Goal: Information Seeking & Learning: Learn about a topic

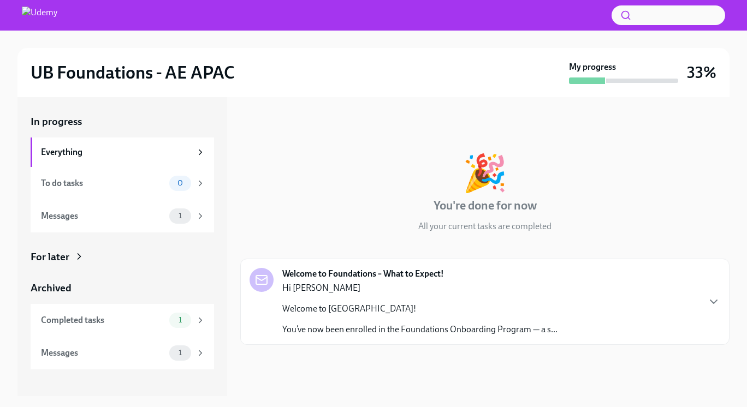
click at [714, 293] on div "Welcome to Foundations – What to Expect! Hi [PERSON_NAME] Welcome to [GEOGRAPHI…" at bounding box center [485, 302] width 471 height 68
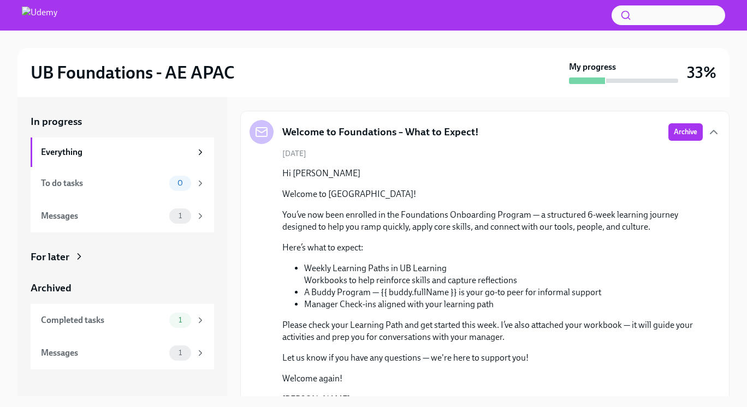
scroll to position [166, 0]
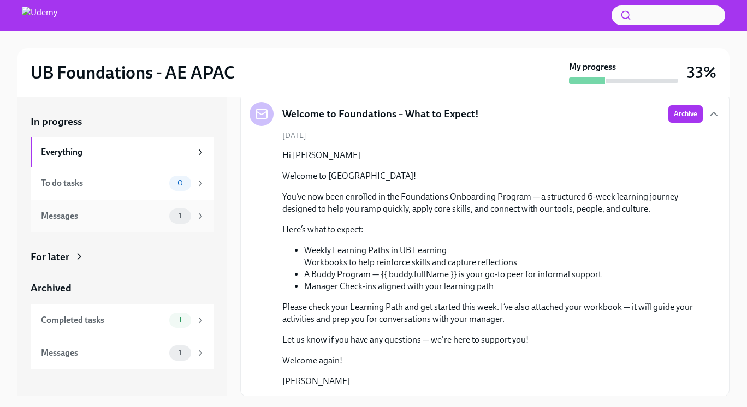
click at [196, 215] on icon at bounding box center [201, 216] width 10 height 10
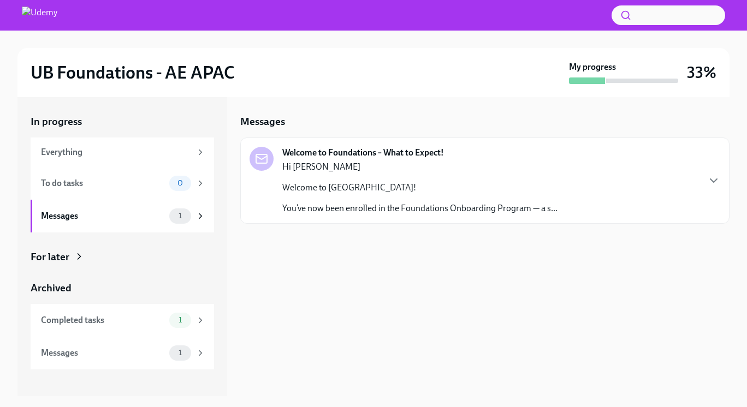
click at [444, 207] on p "You’ve now been enrolled in the Foundations Onboarding Program — a s..." at bounding box center [419, 209] width 275 height 12
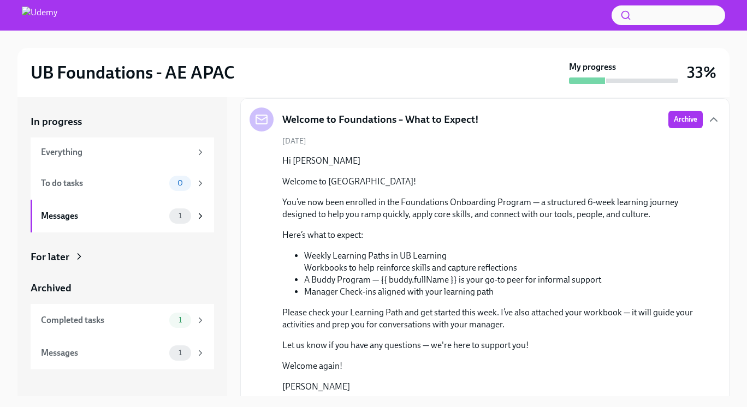
scroll to position [45, 0]
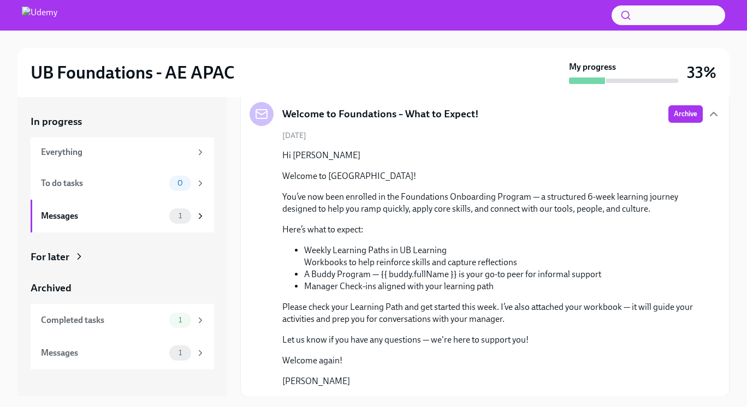
click at [62, 262] on div "For later" at bounding box center [50, 257] width 39 height 14
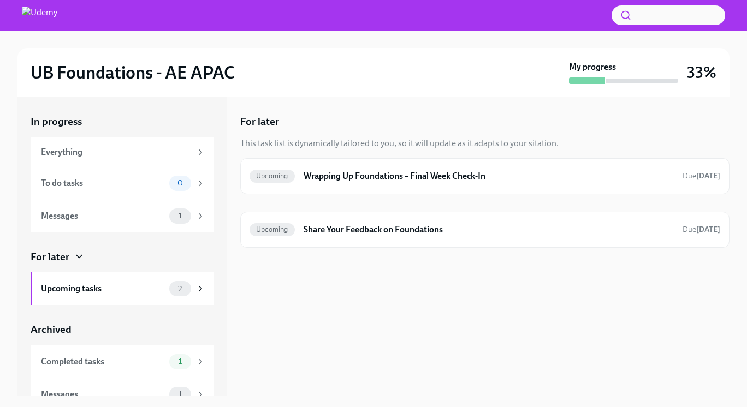
scroll to position [15, 0]
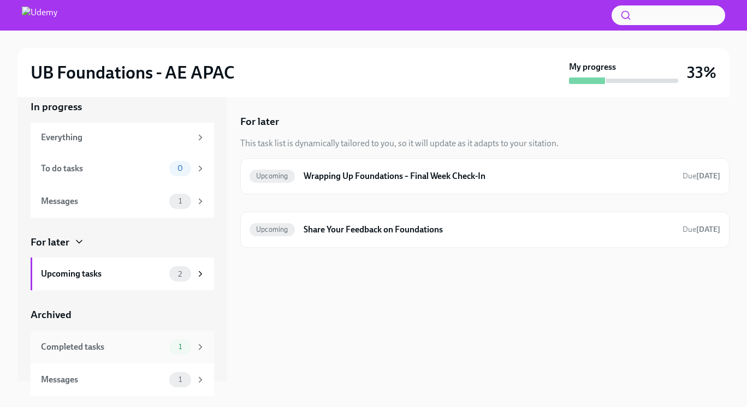
click at [176, 346] on span "1" at bounding box center [180, 347] width 16 height 8
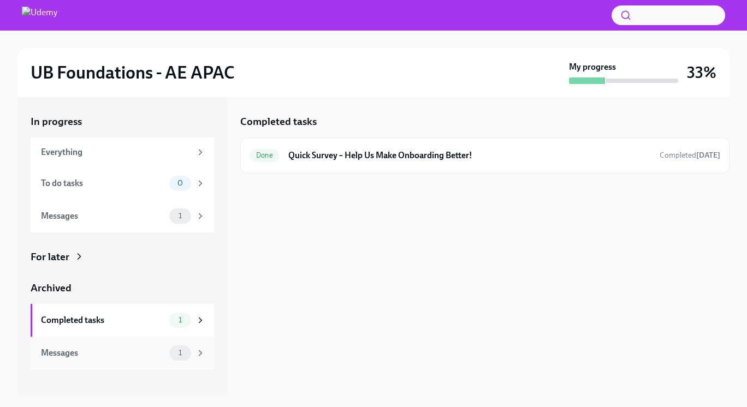
click at [178, 358] on div "1" at bounding box center [180, 353] width 22 height 15
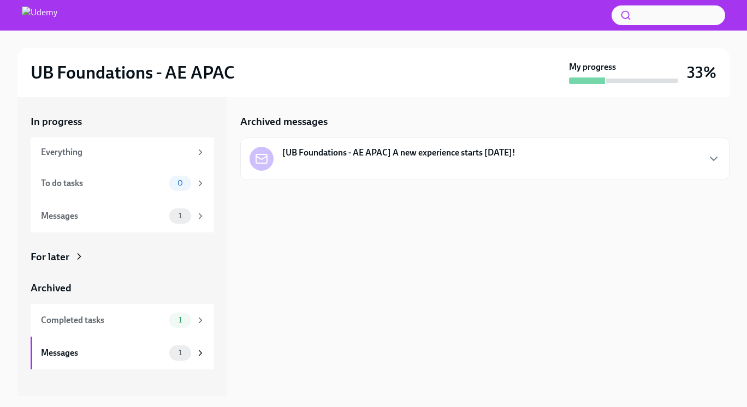
click at [351, 152] on strong "[UB Foundations - AE APAC] A new experience starts today!" at bounding box center [398, 153] width 233 height 12
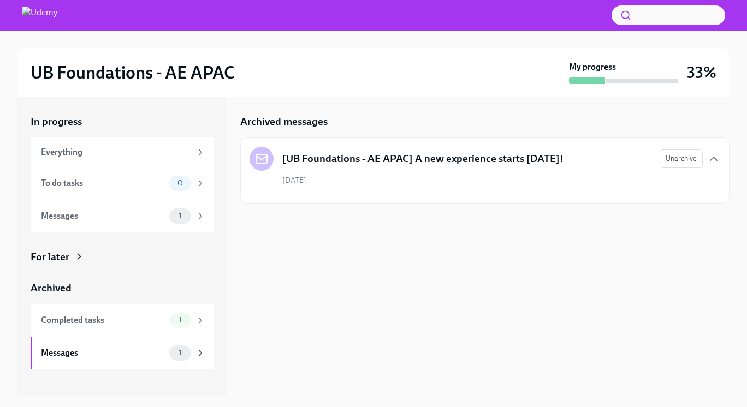
click at [336, 157] on h5 "[UB Foundations - AE APAC] A new experience starts today!" at bounding box center [422, 159] width 281 height 14
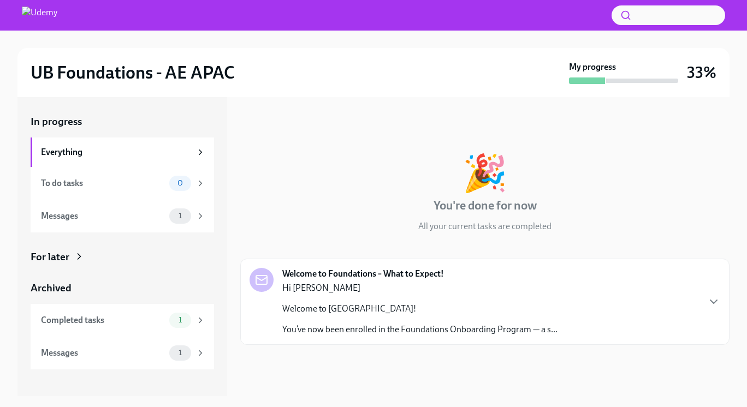
click at [374, 322] on div "Hi Michiko Welcome to Udemy! You’ve now been enrolled in the Foundations Onboar…" at bounding box center [419, 309] width 275 height 54
click at [360, 315] on div "Hi [PERSON_NAME] Welcome to Udemy! You’ve now been enrolled in the Foundations …" at bounding box center [419, 309] width 275 height 54
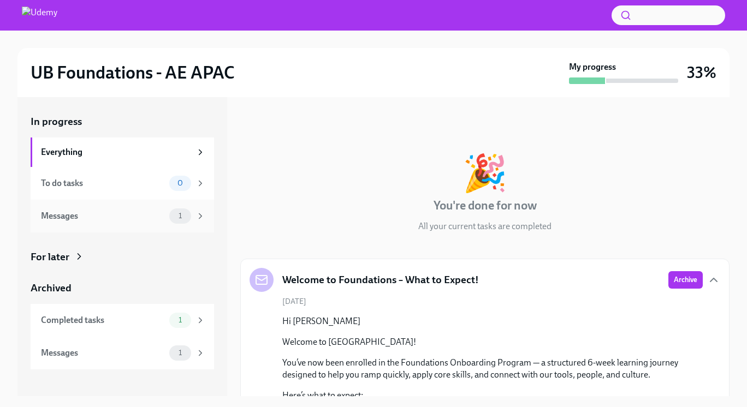
click at [194, 215] on div "1" at bounding box center [187, 216] width 36 height 15
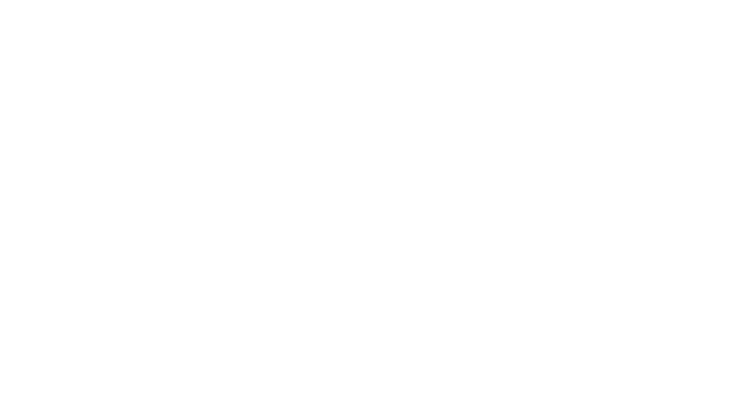
click at [345, 109] on div at bounding box center [373, 203] width 747 height 407
